Goal: Information Seeking & Learning: Learn about a topic

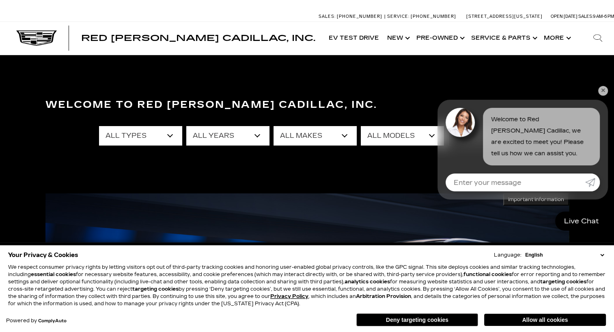
click at [245, 140] on select "All Years 2026 2025 2024 2023 2022 2021 2020 2019 2018 2017 2013" at bounding box center [227, 135] width 83 height 19
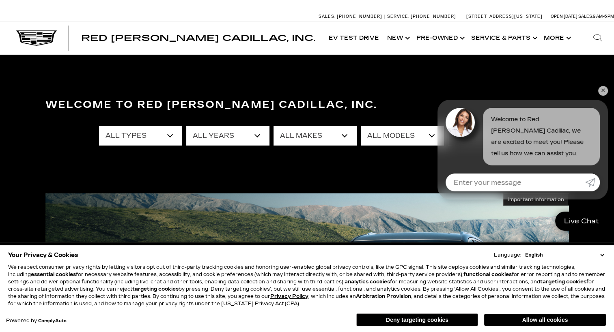
click at [216, 137] on select "All Years 2026 2025 2024 2023 2022 2021 2020 2019 2018 2017 2013" at bounding box center [227, 135] width 83 height 19
select select "2026"
click at [186, 126] on select "All Years 2026 2025 2024 2023 2022 2021 2020 2019 2018 2017 2013" at bounding box center [227, 135] width 83 height 19
click at [318, 141] on select "All Makes Cadillac" at bounding box center [315, 135] width 83 height 19
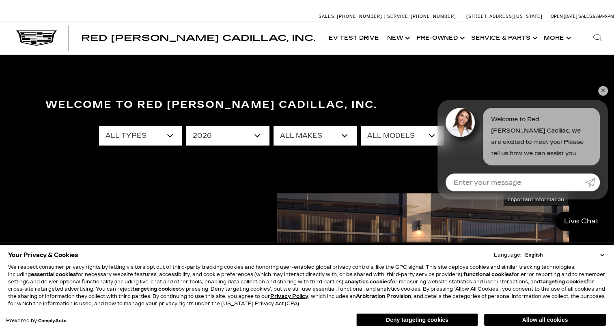
select select "Cadillac"
click at [274, 126] on select "All Makes Cadillac" at bounding box center [315, 135] width 83 height 19
click at [387, 136] on select "All Models ESCALADE IQ ESCALADE IQL LYRIQ VISTIQ" at bounding box center [402, 135] width 83 height 19
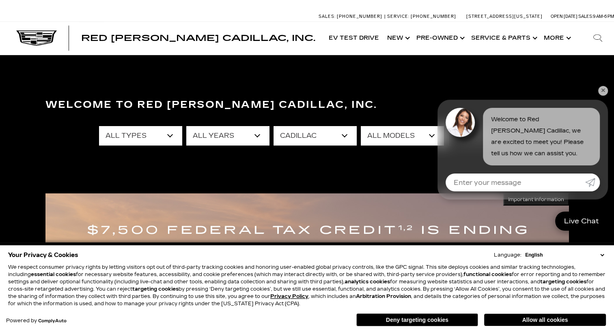
click at [373, 110] on h3 "Welcome to Red [PERSON_NAME] Cadillac, Inc." at bounding box center [307, 105] width 524 height 16
